Goal: Entertainment & Leisure: Consume media (video, audio)

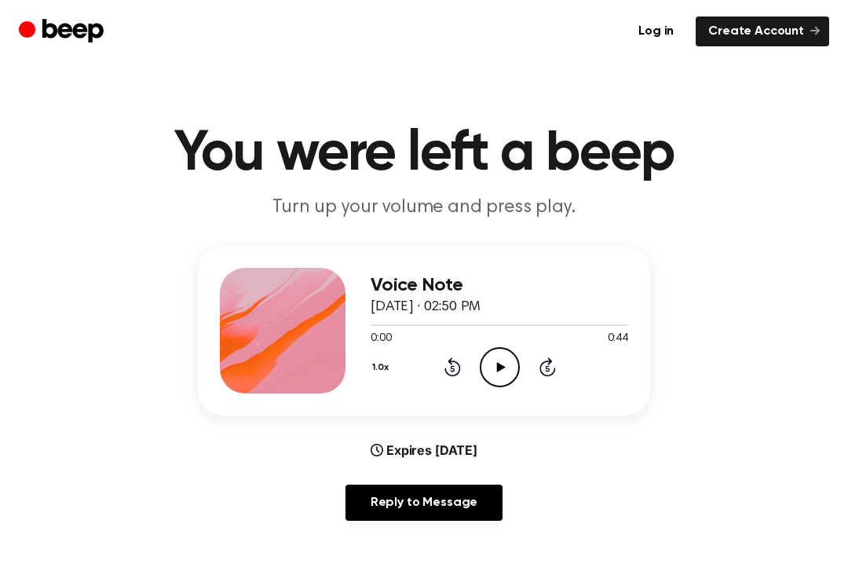
click at [504, 357] on icon "Play Audio" at bounding box center [500, 367] width 40 height 40
click at [498, 365] on icon at bounding box center [500, 367] width 9 height 10
click at [451, 357] on icon "Rewind 5 seconds" at bounding box center [452, 366] width 17 height 20
click at [469, 362] on div "1.0x Rewind 5 seconds Pause Audio Skip 5 seconds" at bounding box center [499, 367] width 257 height 40
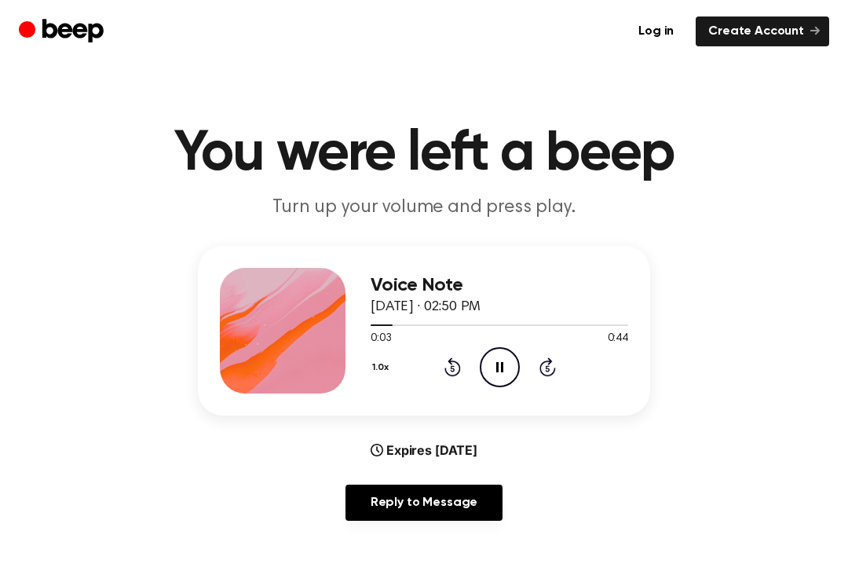
click at [512, 385] on icon "Pause Audio" at bounding box center [500, 367] width 40 height 40
click at [502, 360] on icon "Play Audio" at bounding box center [500, 367] width 40 height 40
click at [509, 349] on circle at bounding box center [499, 367] width 38 height 38
click at [502, 328] on div at bounding box center [499, 324] width 257 height 13
click at [480, 367] on circle at bounding box center [499, 367] width 38 height 38
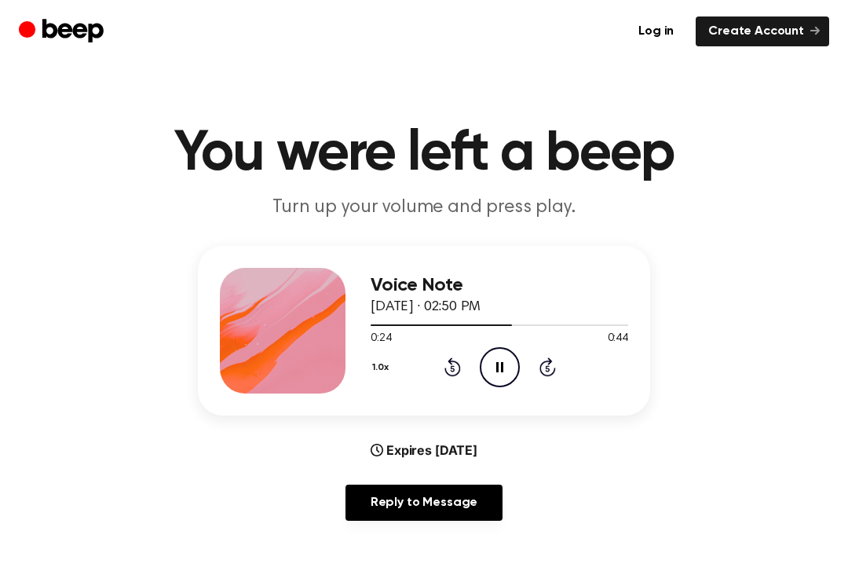
click at [490, 360] on icon "Pause Audio" at bounding box center [500, 367] width 40 height 40
click at [492, 377] on icon "Play Audio" at bounding box center [500, 367] width 40 height 40
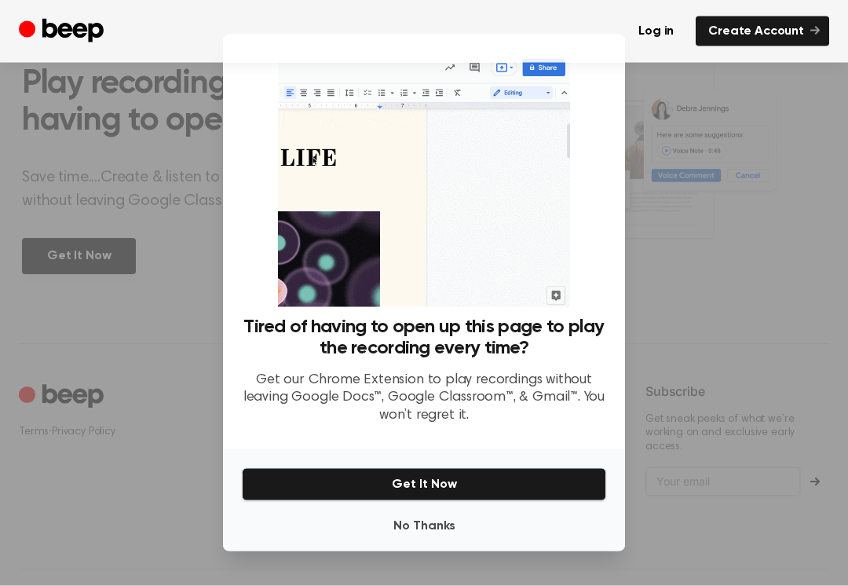
scroll to position [698, 0]
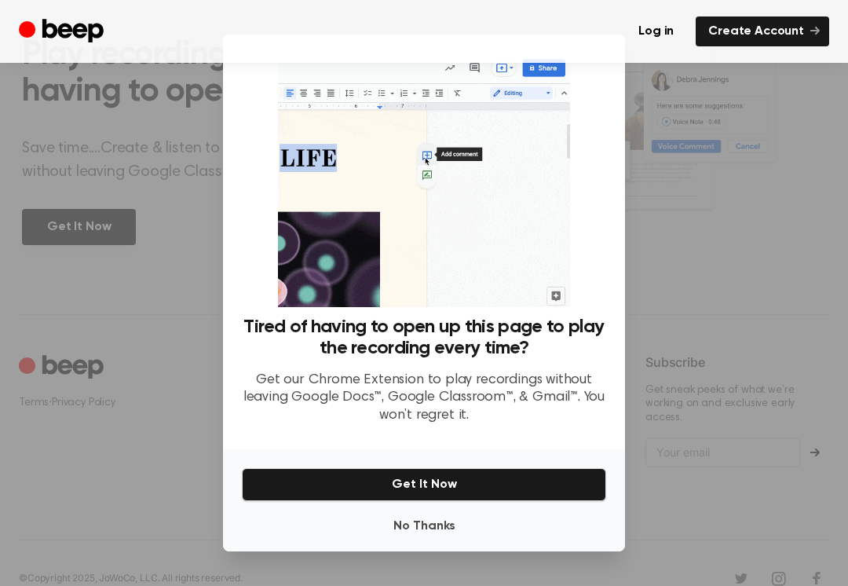
click at [449, 510] on button "No Thanks" at bounding box center [424, 525] width 364 height 31
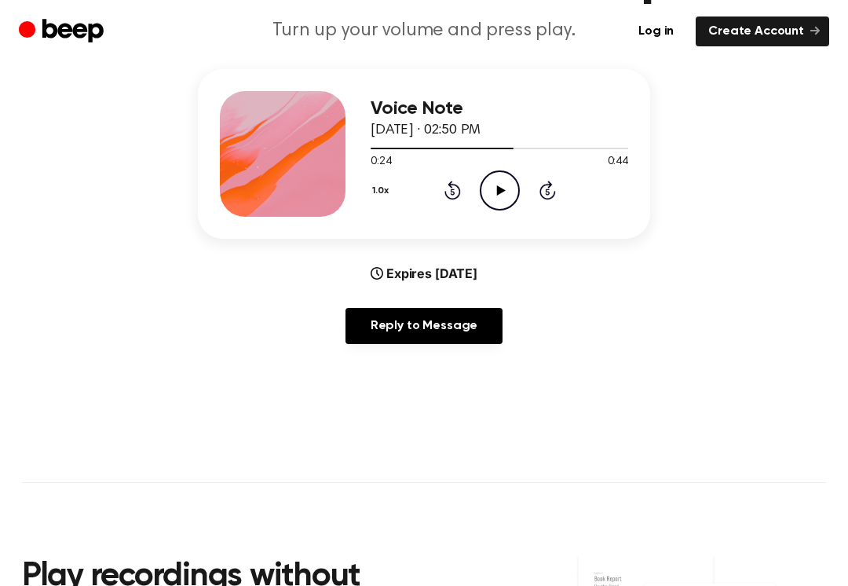
scroll to position [0, 0]
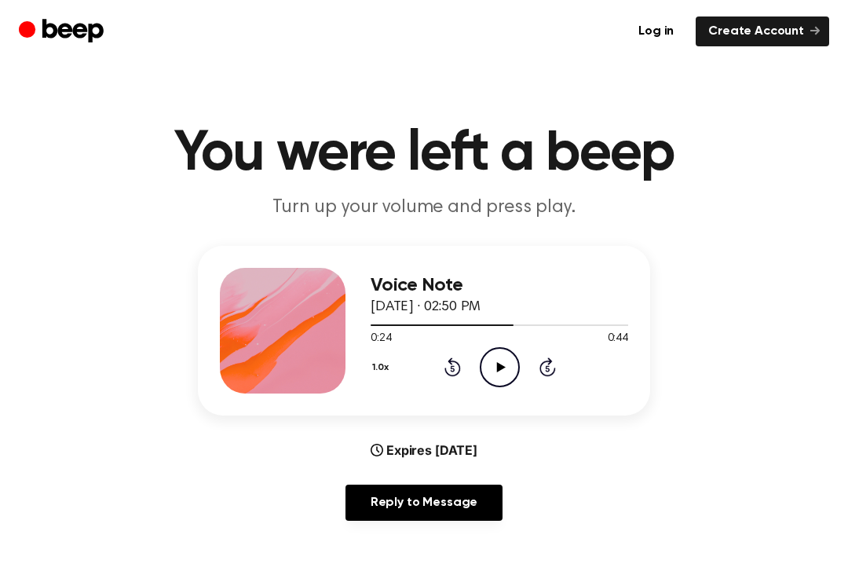
click at [502, 368] on icon at bounding box center [500, 367] width 9 height 10
click at [510, 345] on div "0:29 0:44" at bounding box center [499, 338] width 257 height 16
click at [506, 356] on icon "Pause Audio" at bounding box center [500, 367] width 40 height 40
